Goal: Find specific page/section: Find specific page/section

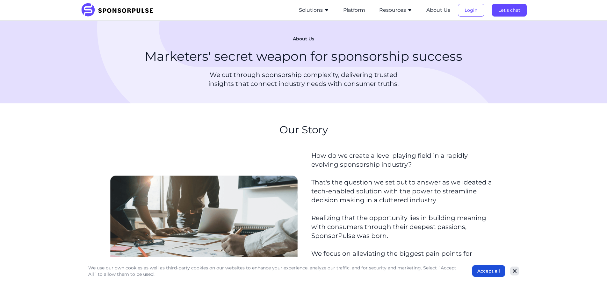
click at [514, 274] on icon "Close" at bounding box center [514, 271] width 6 height 6
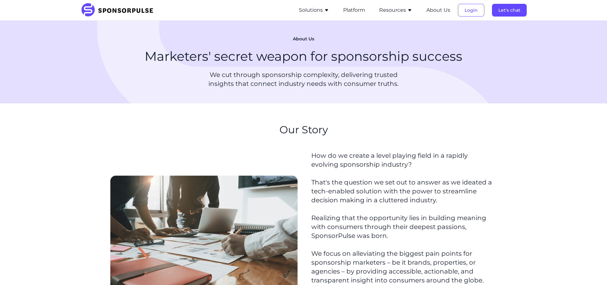
click at [245, 76] on p "We cut through sponsorship complexity, delivering trusted insights that connect…" at bounding box center [304, 79] width 214 height 18
click at [359, 171] on p "How do we create a level playing field in a rapidly evolving sponsorship indust…" at bounding box center [403, 240] width 184 height 178
click at [510, 11] on button "Let's chat" at bounding box center [509, 10] width 35 height 13
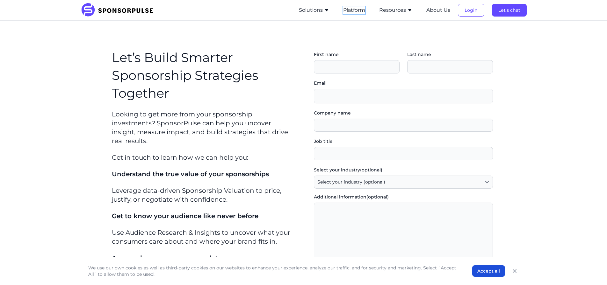
click at [347, 11] on button "Platform" at bounding box center [354, 10] width 22 height 8
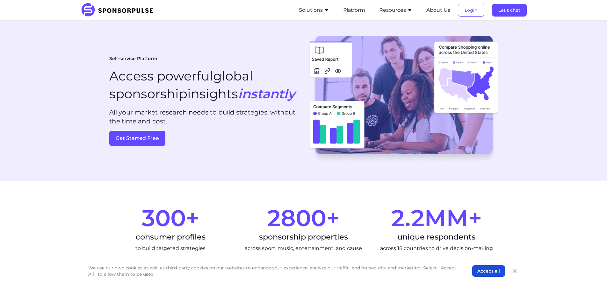
click at [307, 11] on button "Solutions" at bounding box center [314, 10] width 30 height 8
